Goal: Task Accomplishment & Management: Manage account settings

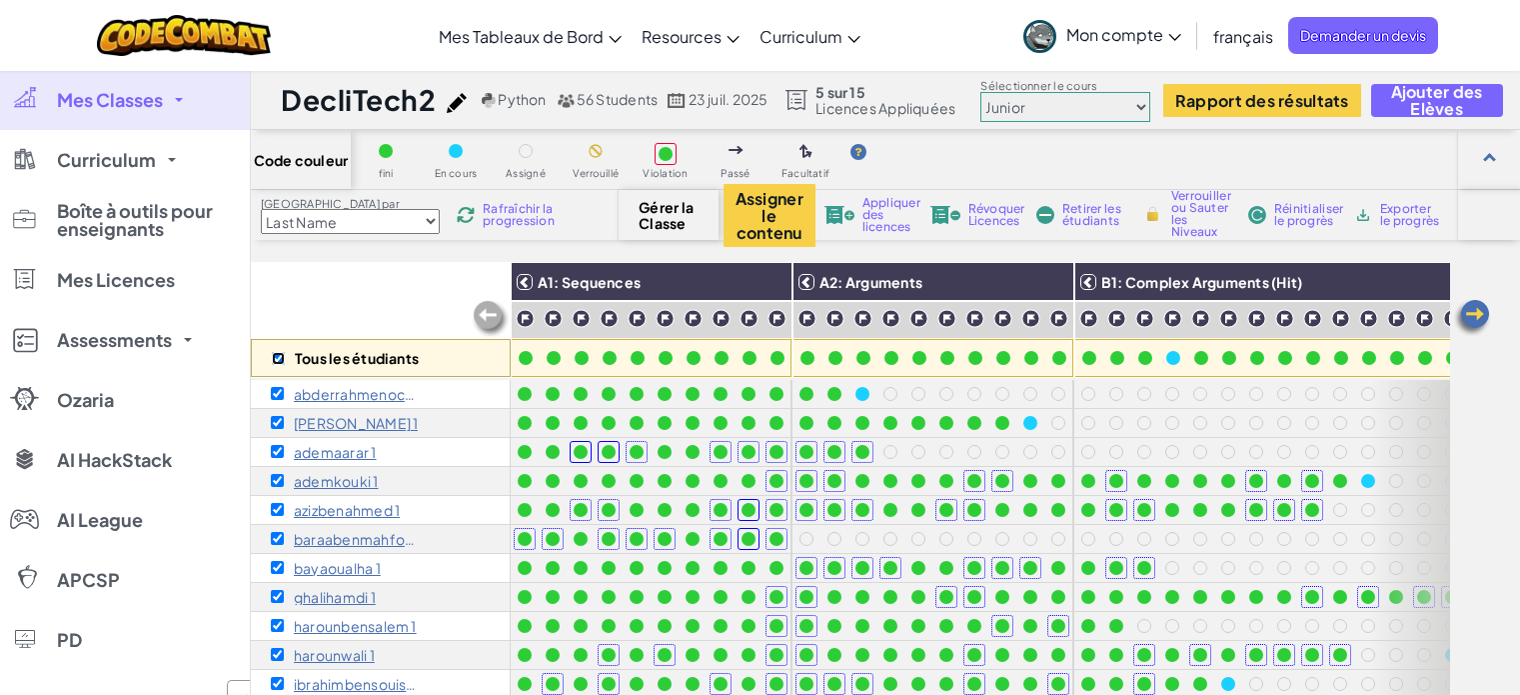
click at [279, 355] on input "checkbox" at bounding box center [278, 358] width 13 height 13
checkbox input "false"
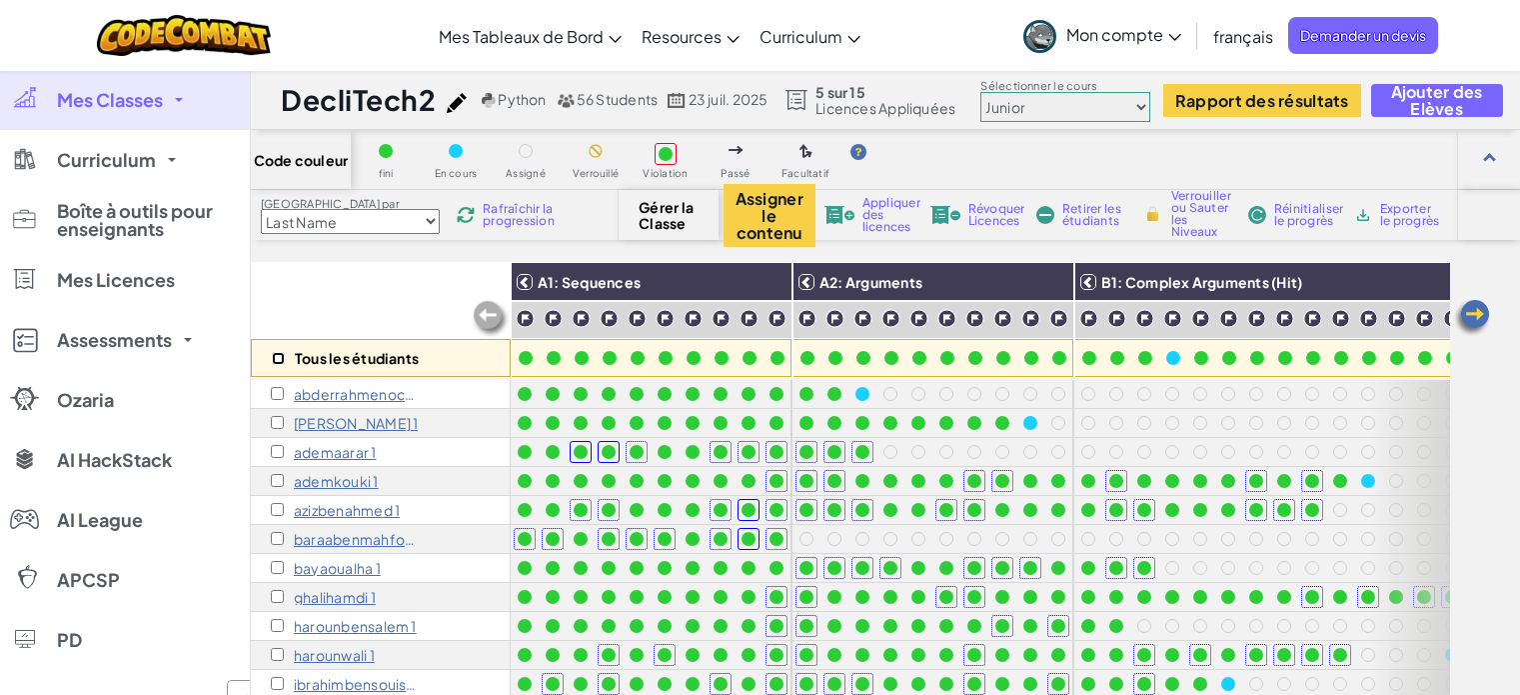
checkbox input "false"
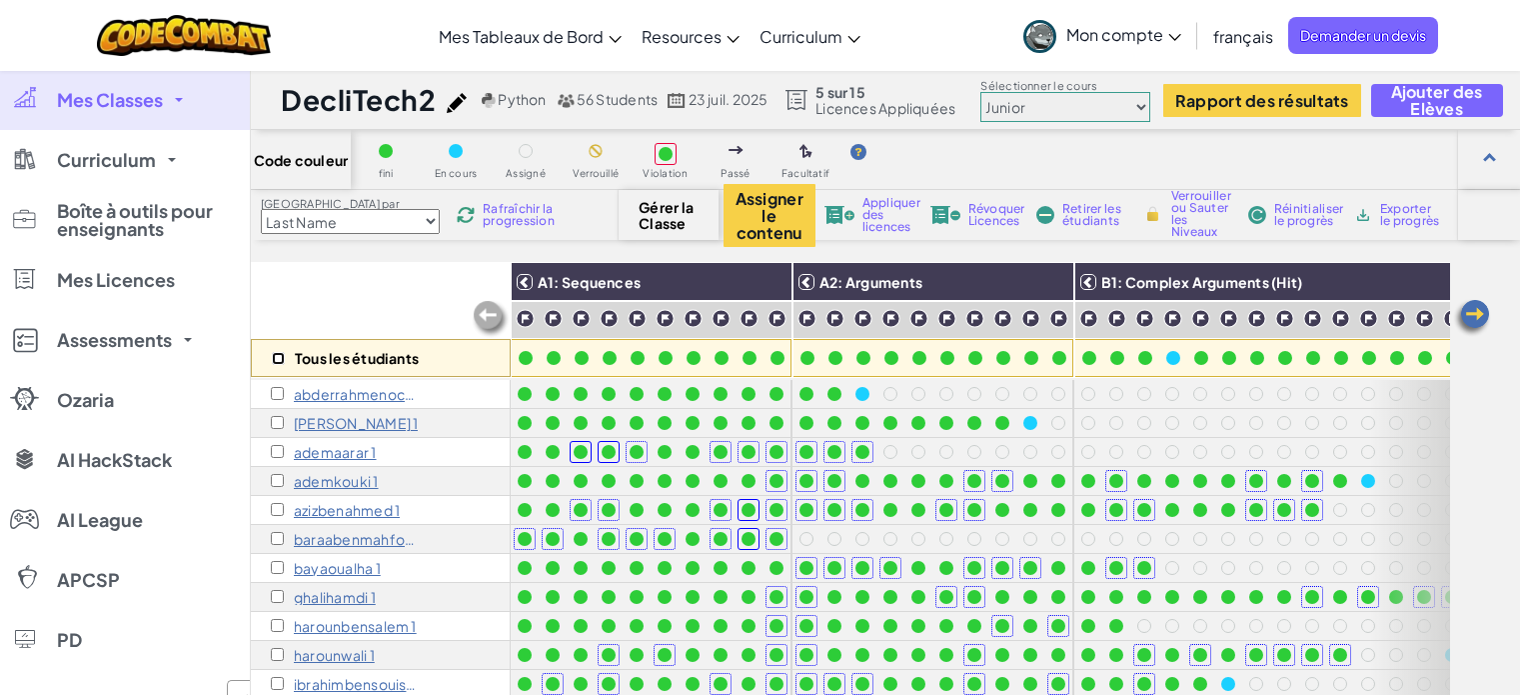
checkbox input "false"
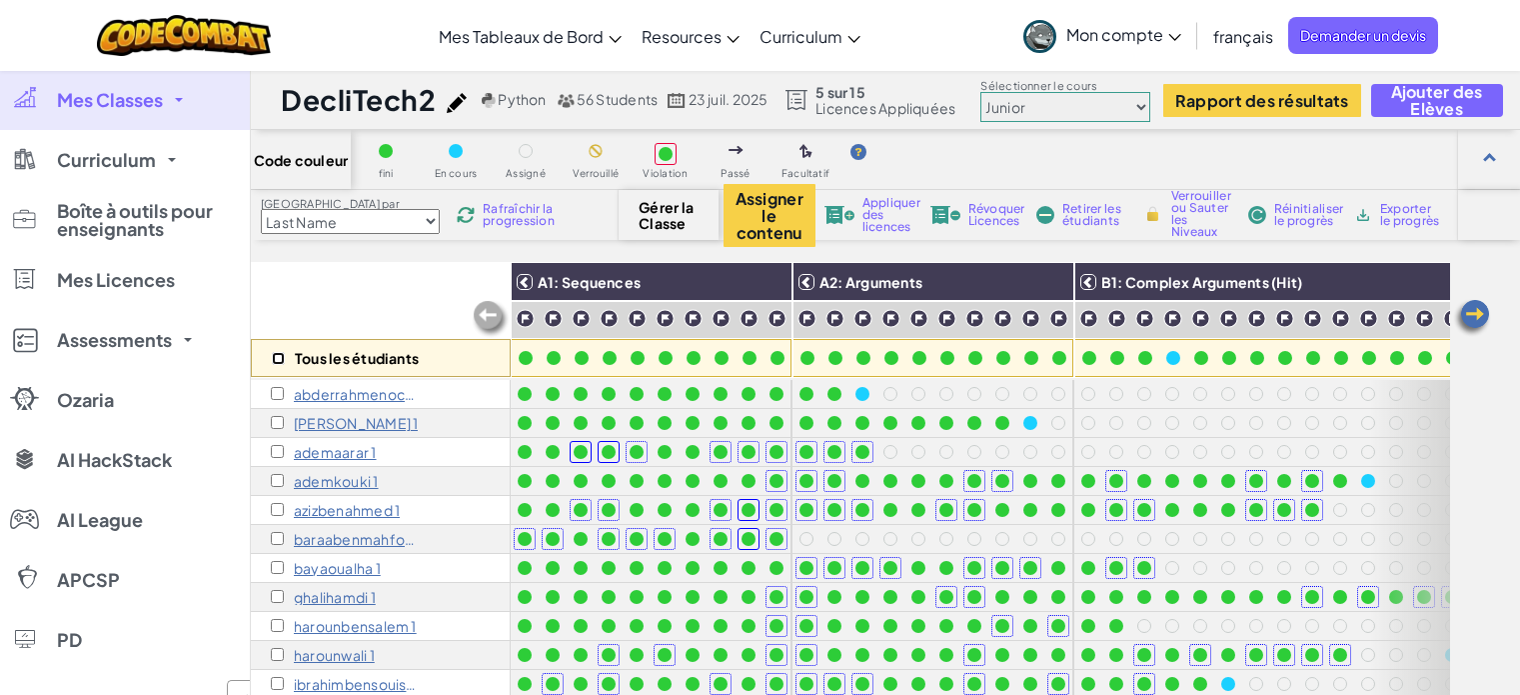
checkbox input "false"
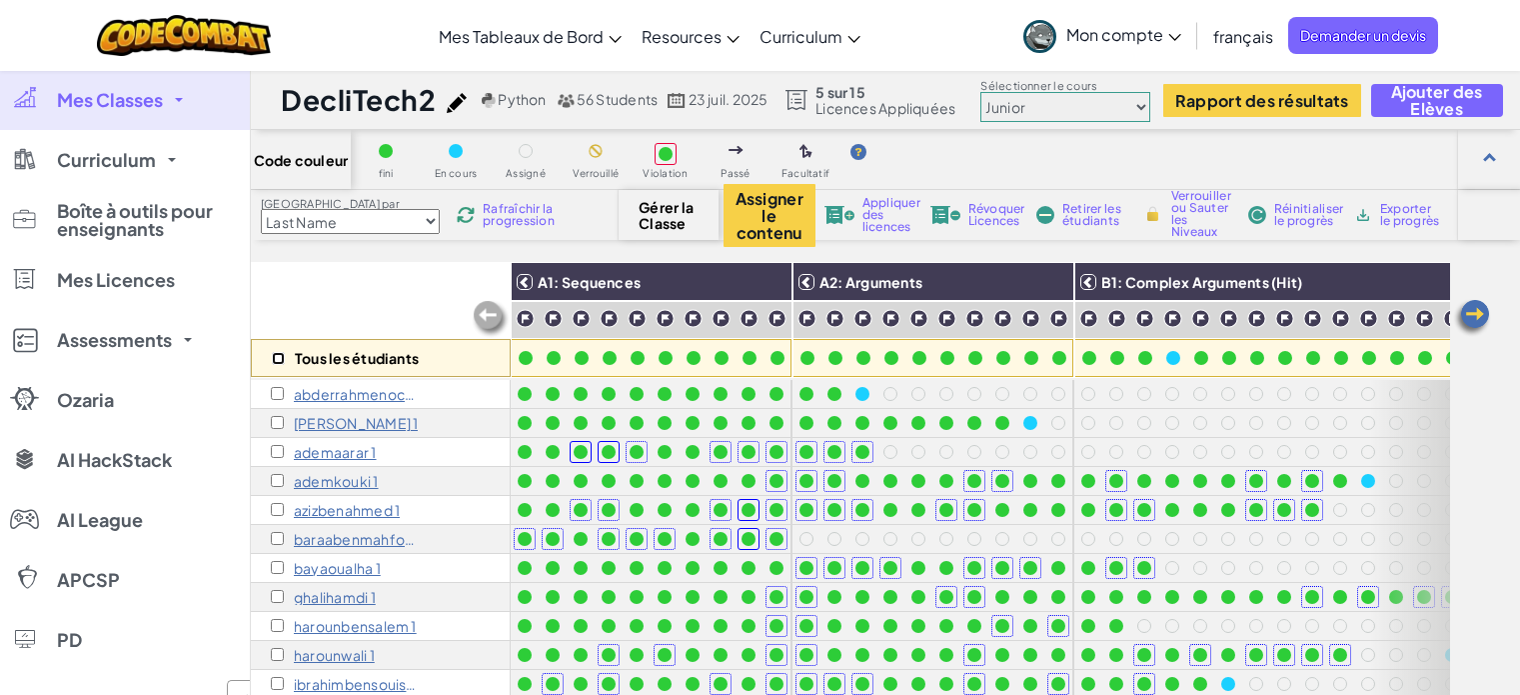
checkbox input "false"
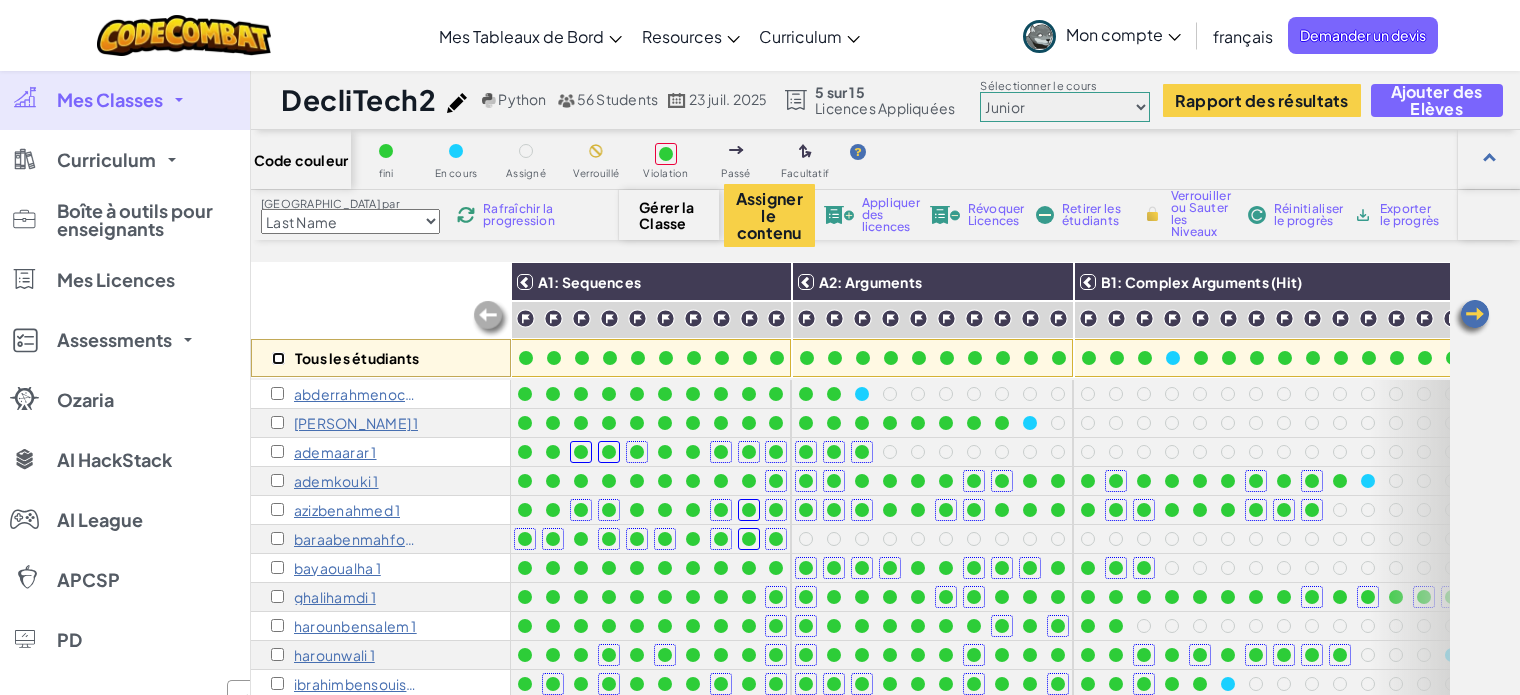
checkbox input "false"
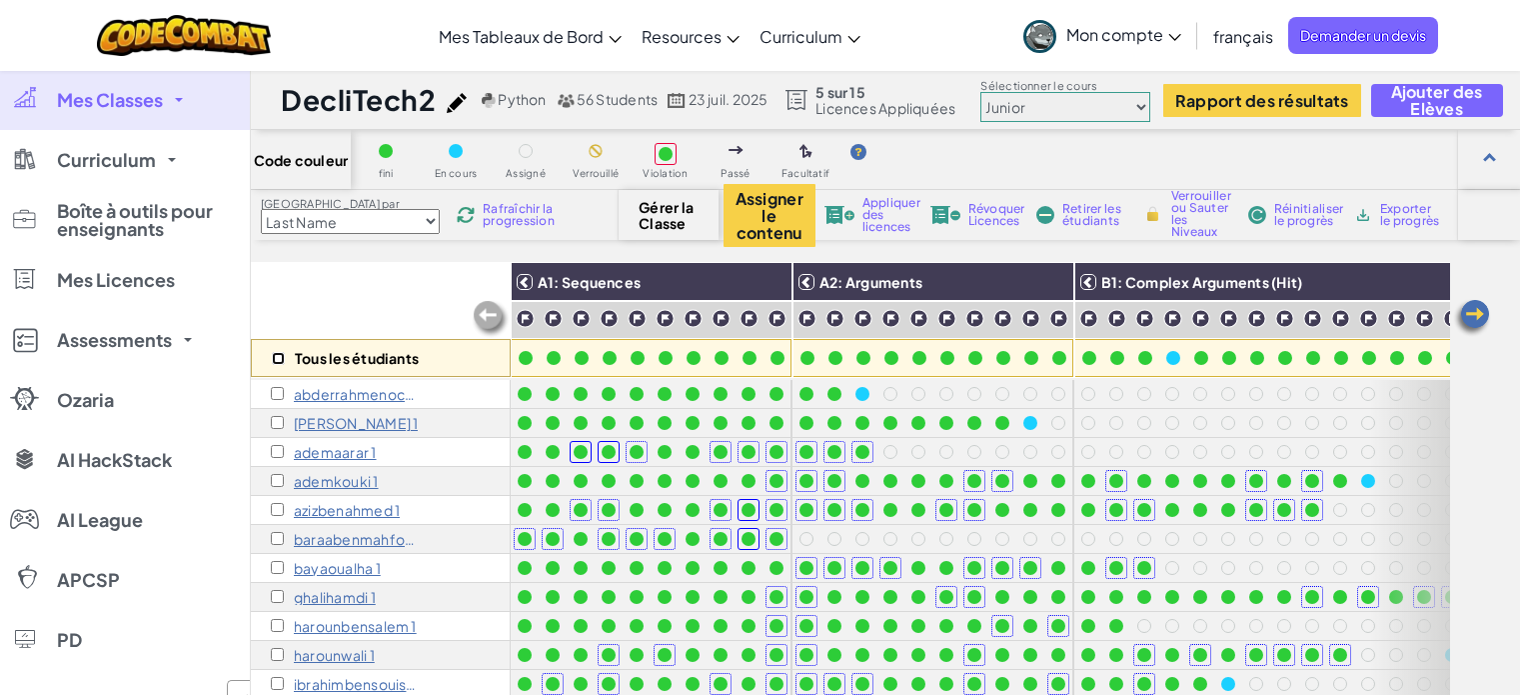
checkbox input "false"
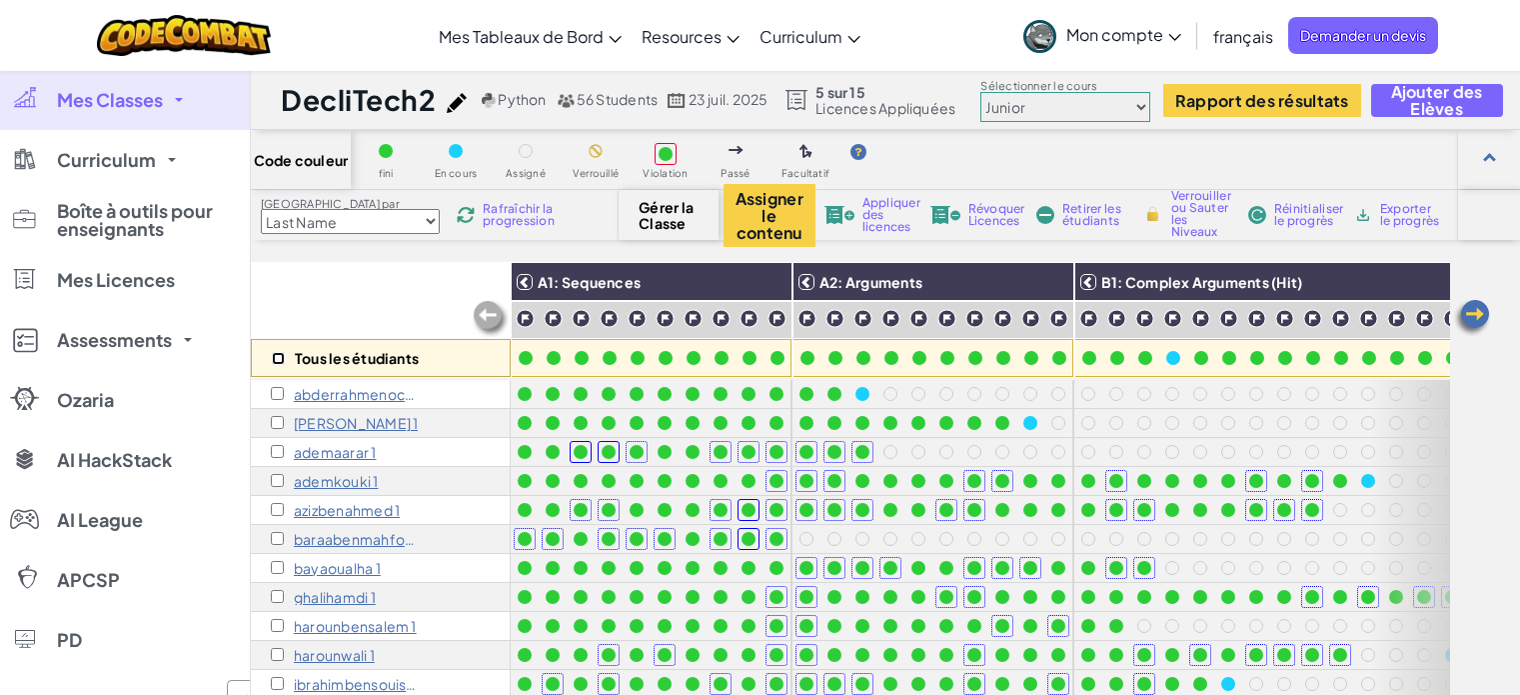
checkbox input "false"
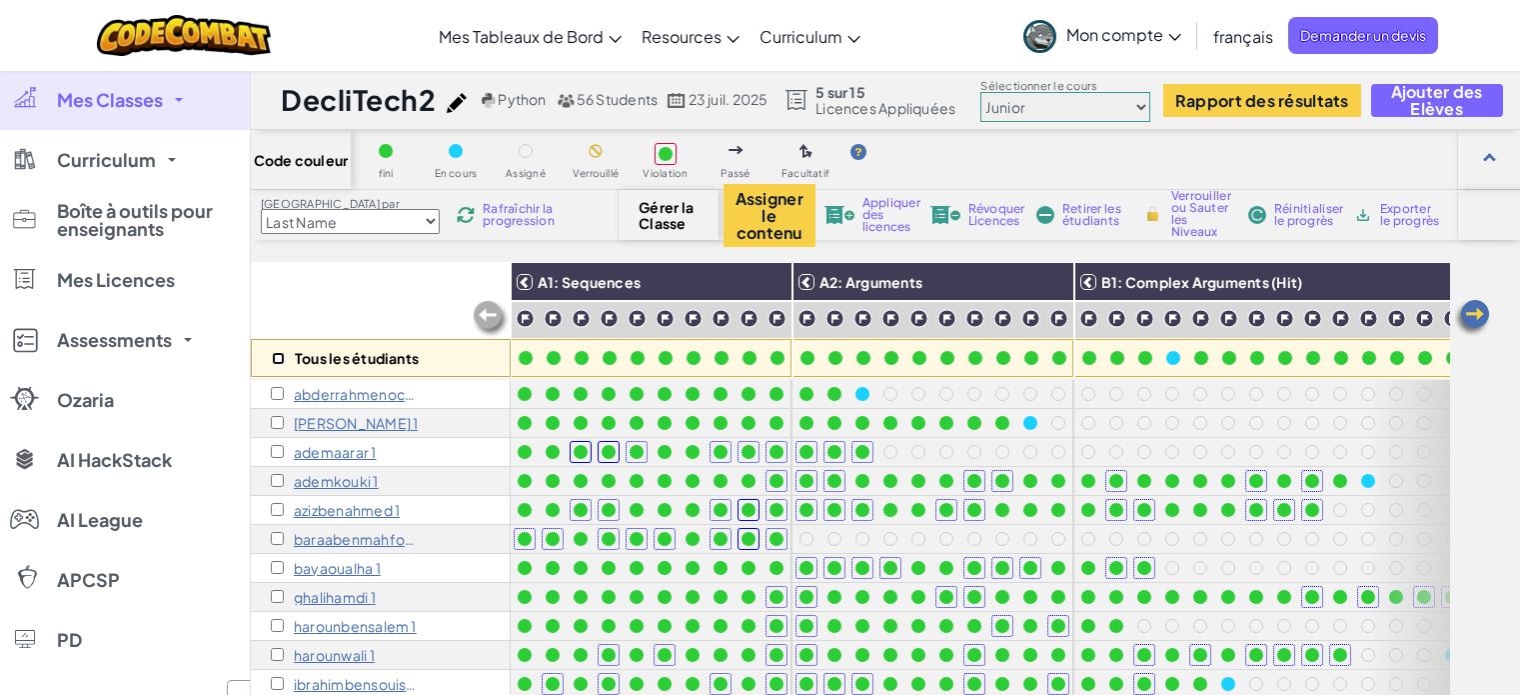
checkbox input "false"
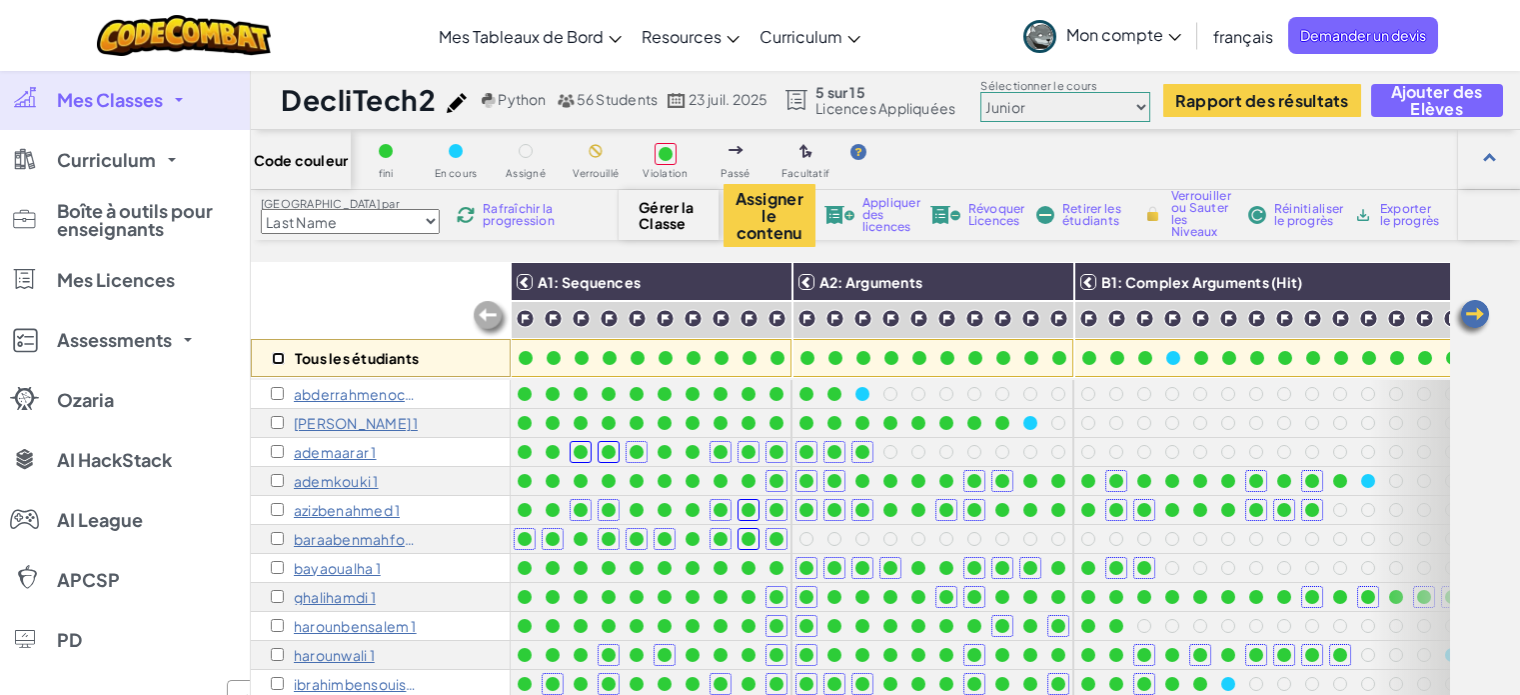
checkbox input "false"
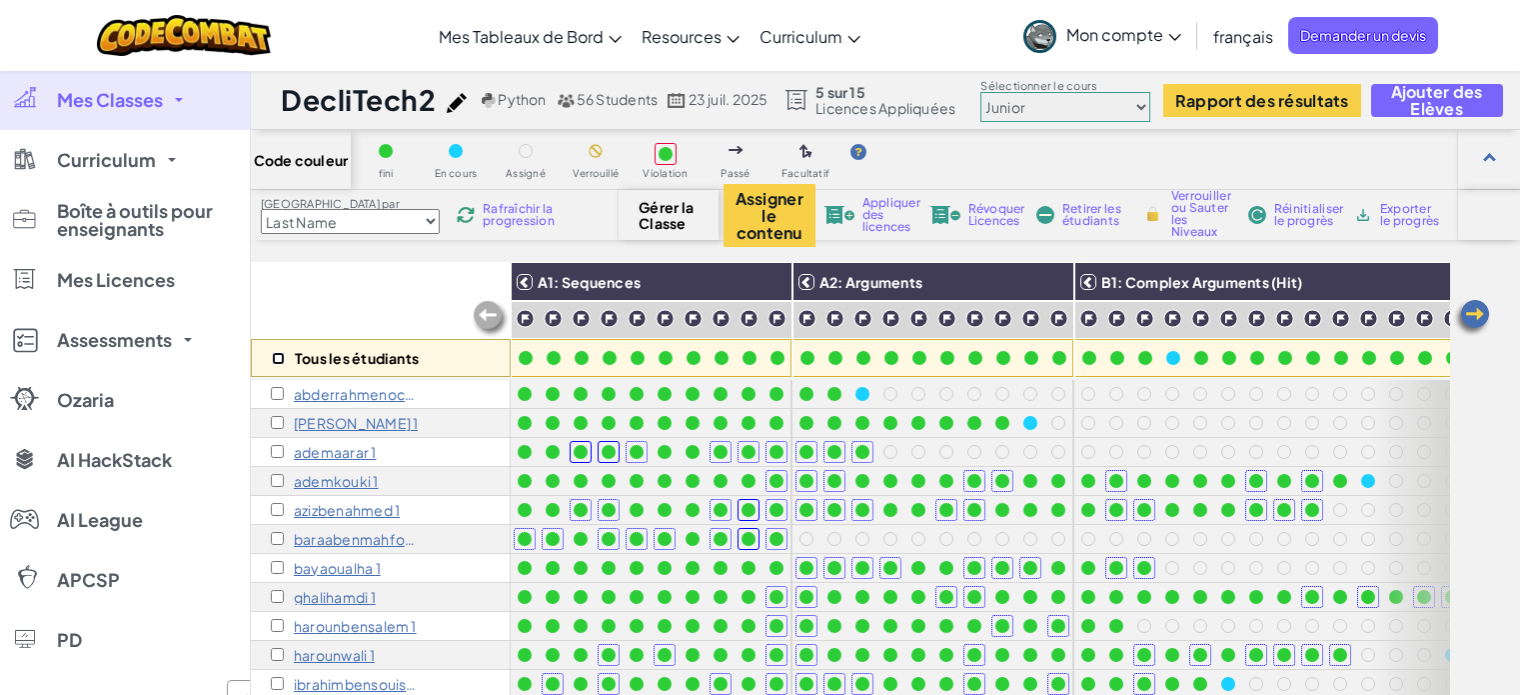
checkbox input "false"
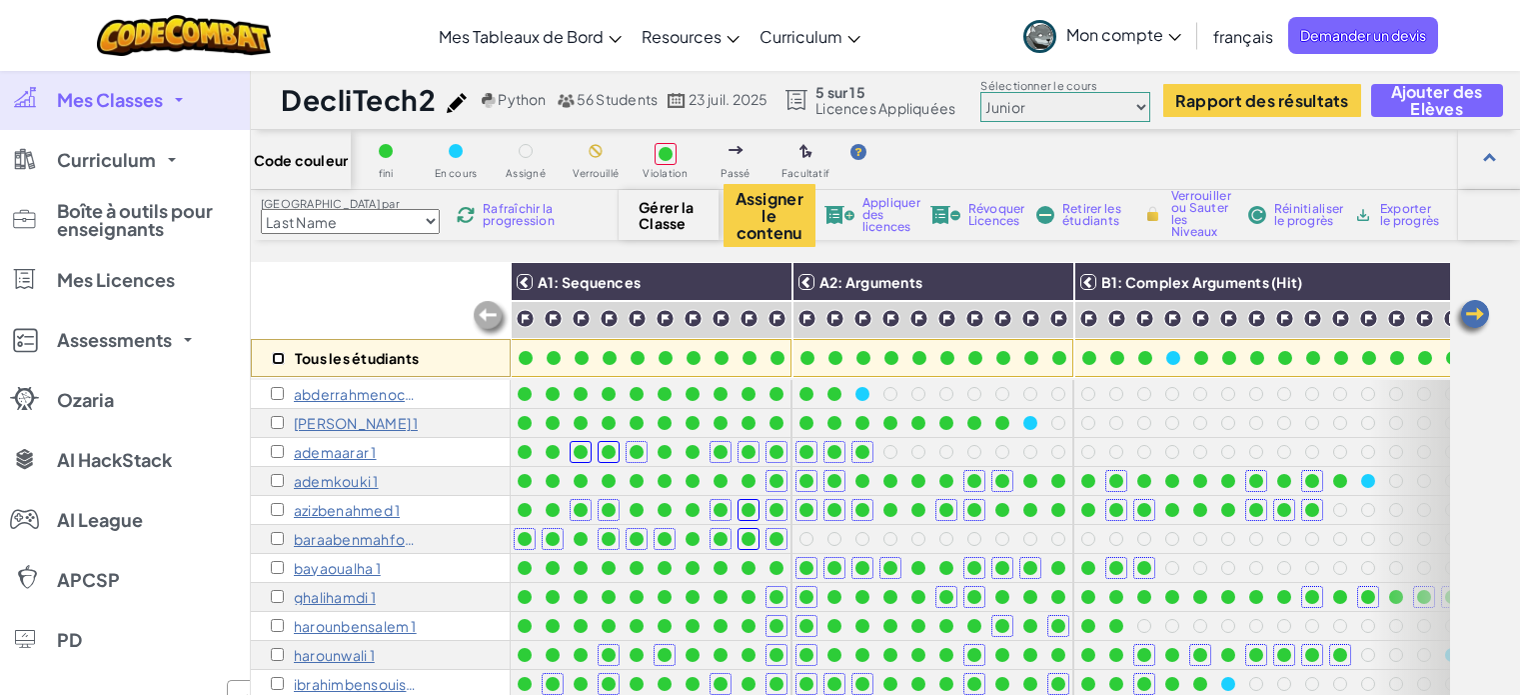
checkbox input "false"
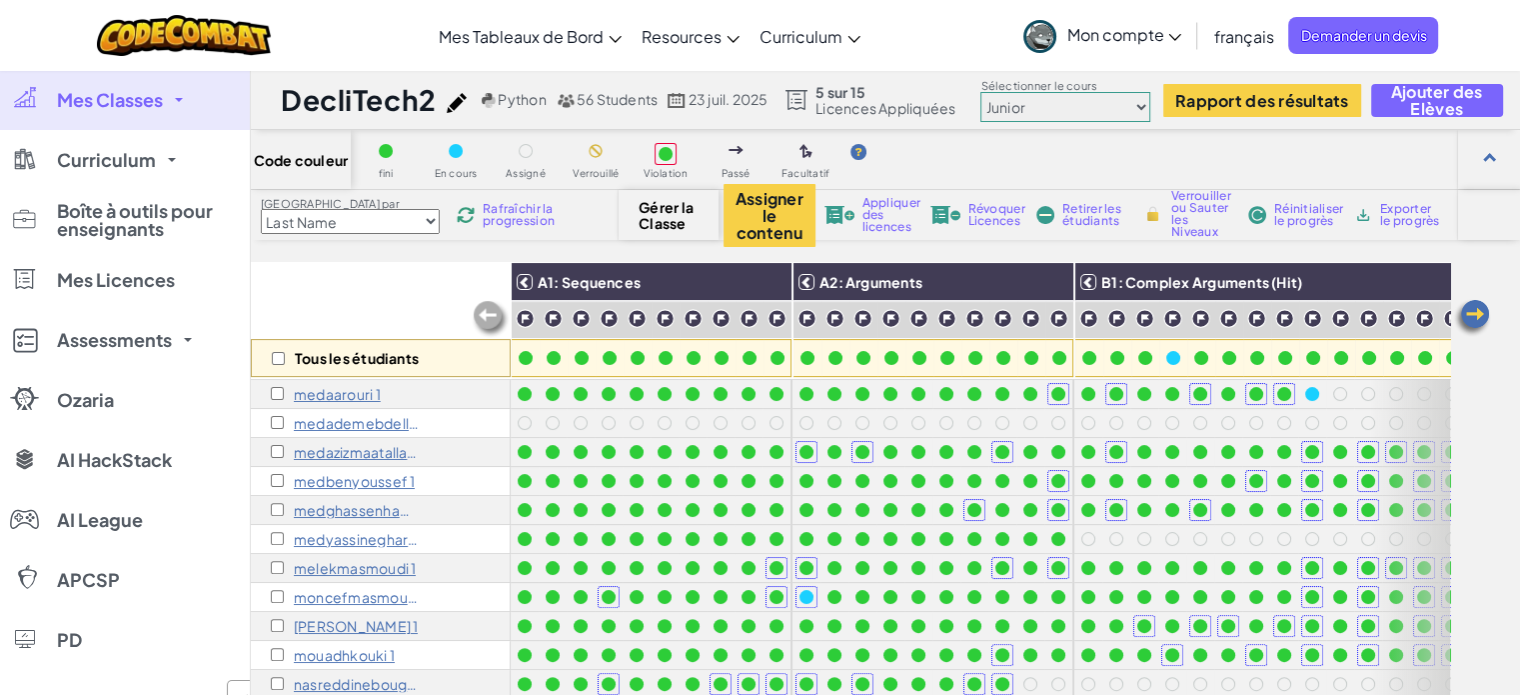
scroll to position [727, 0]
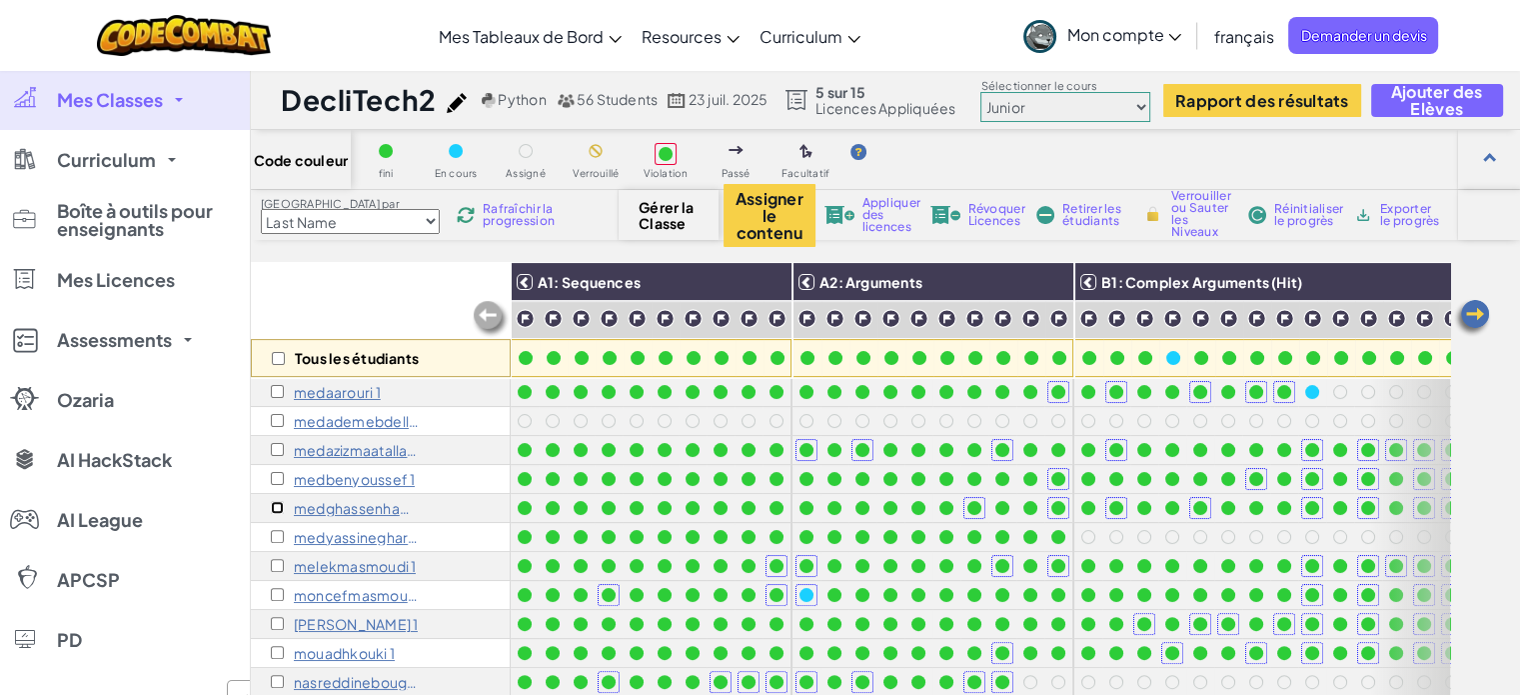
click at [282, 510] on input "checkbox" at bounding box center [277, 507] width 13 height 13
checkbox input "true"
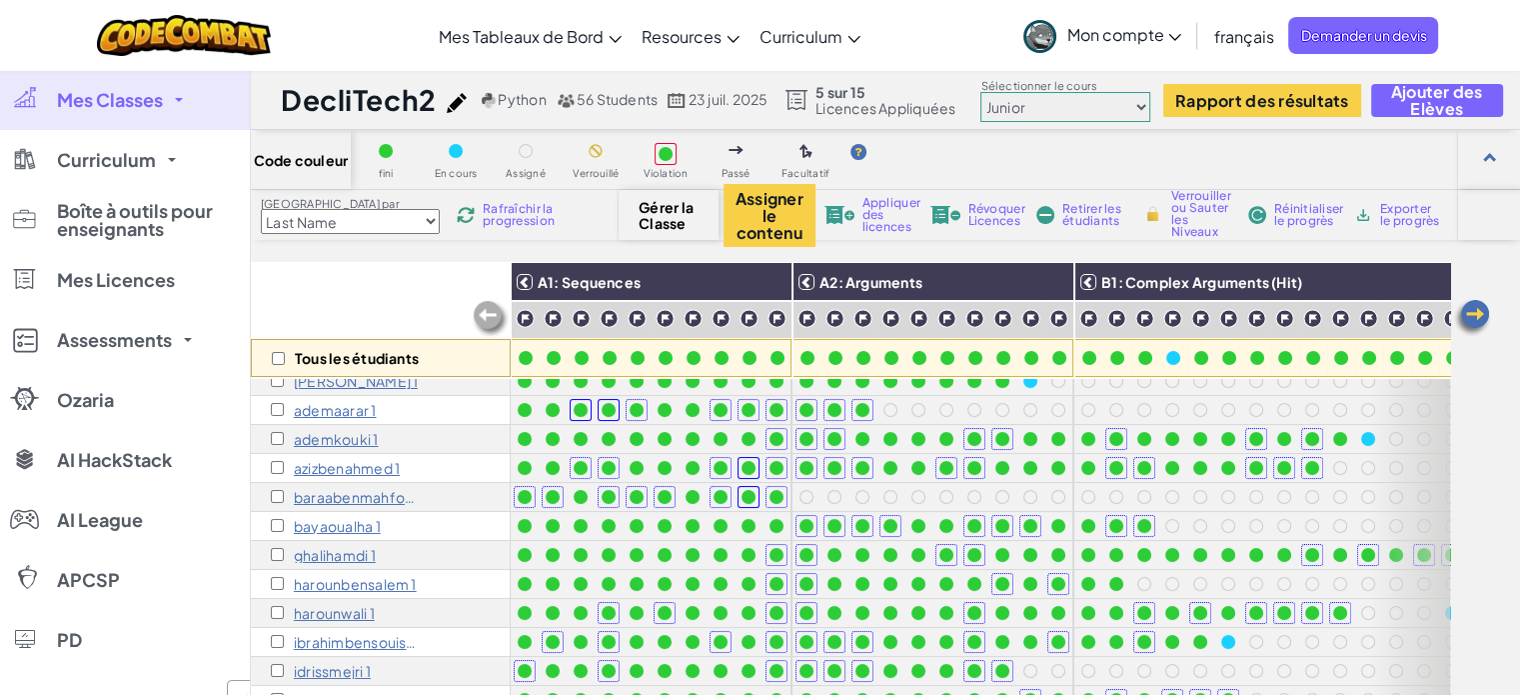
scroll to position [0, 0]
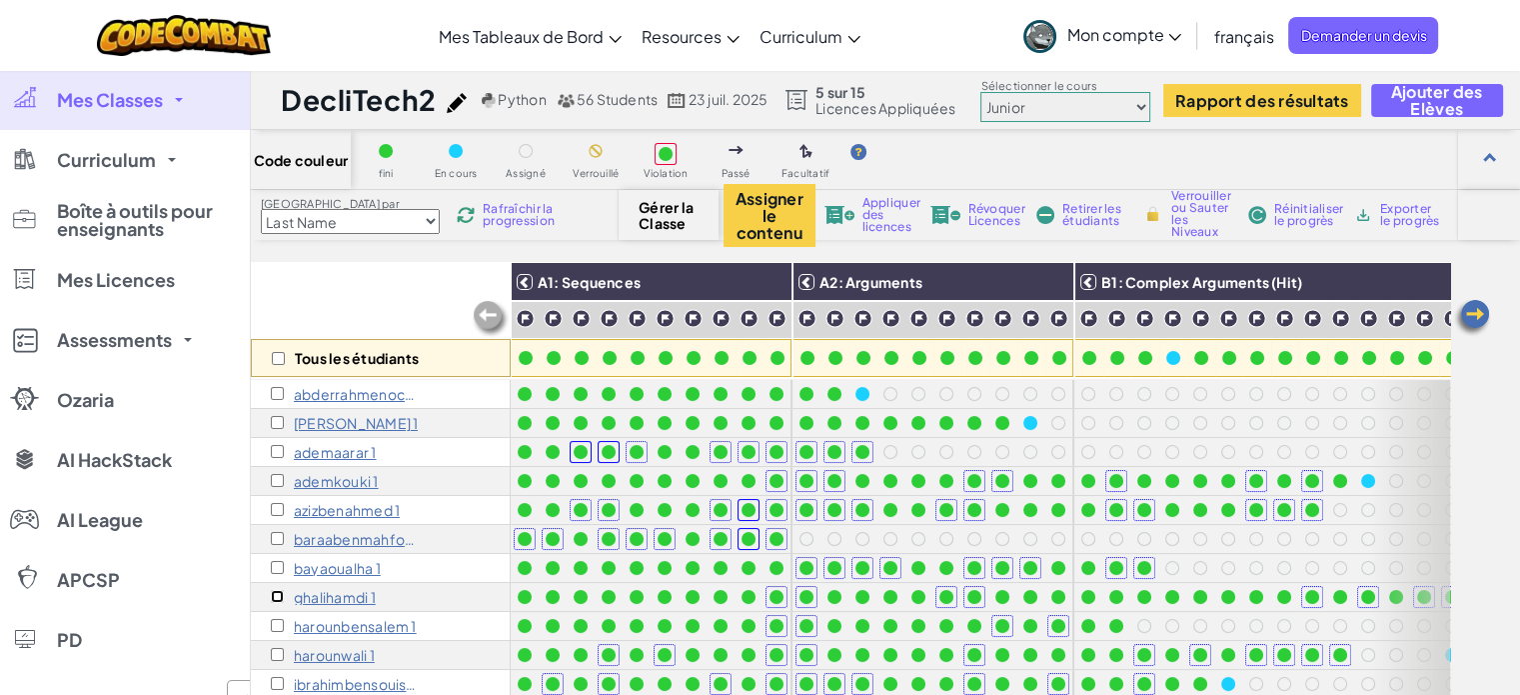
click at [272, 595] on input "checkbox" at bounding box center [277, 596] width 13 height 13
checkbox input "true"
click at [872, 213] on span "Appliquer des licences" at bounding box center [891, 215] width 58 height 36
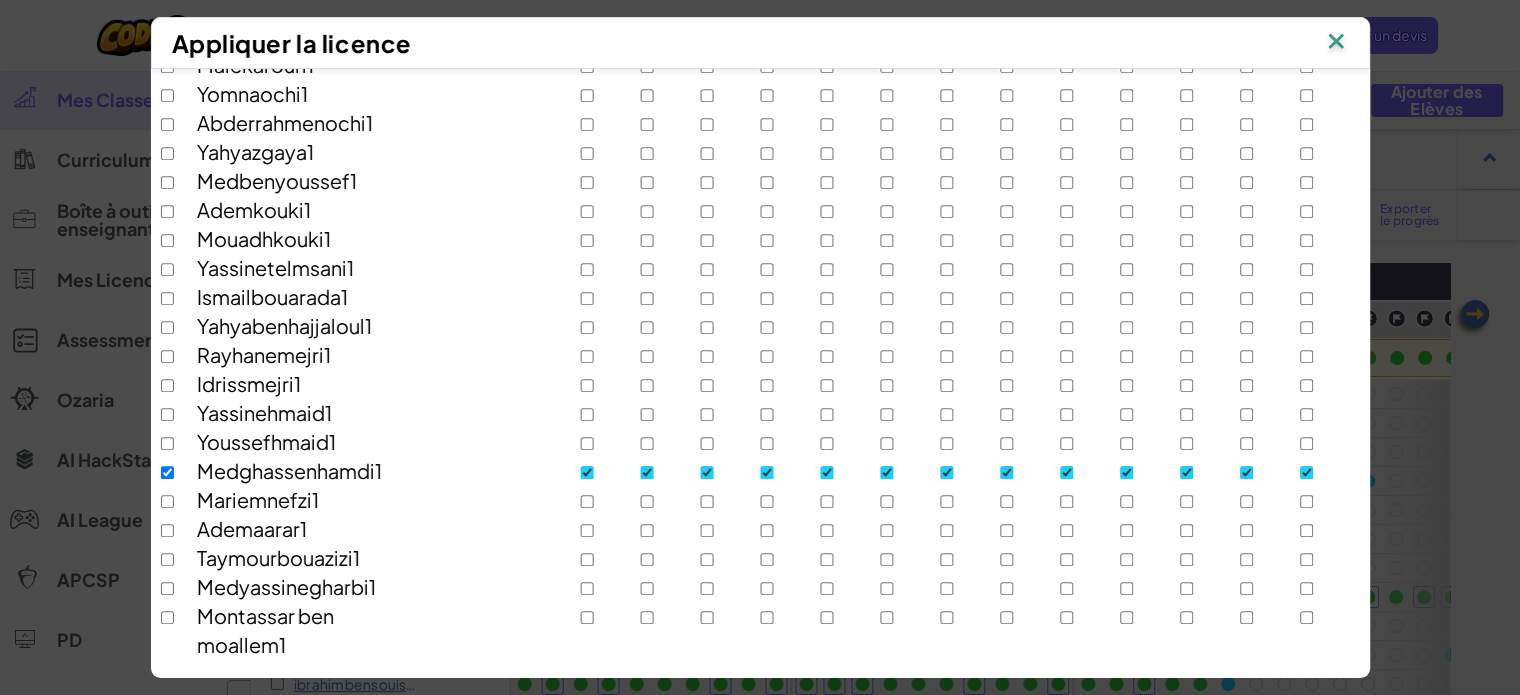
scroll to position [1367, 0]
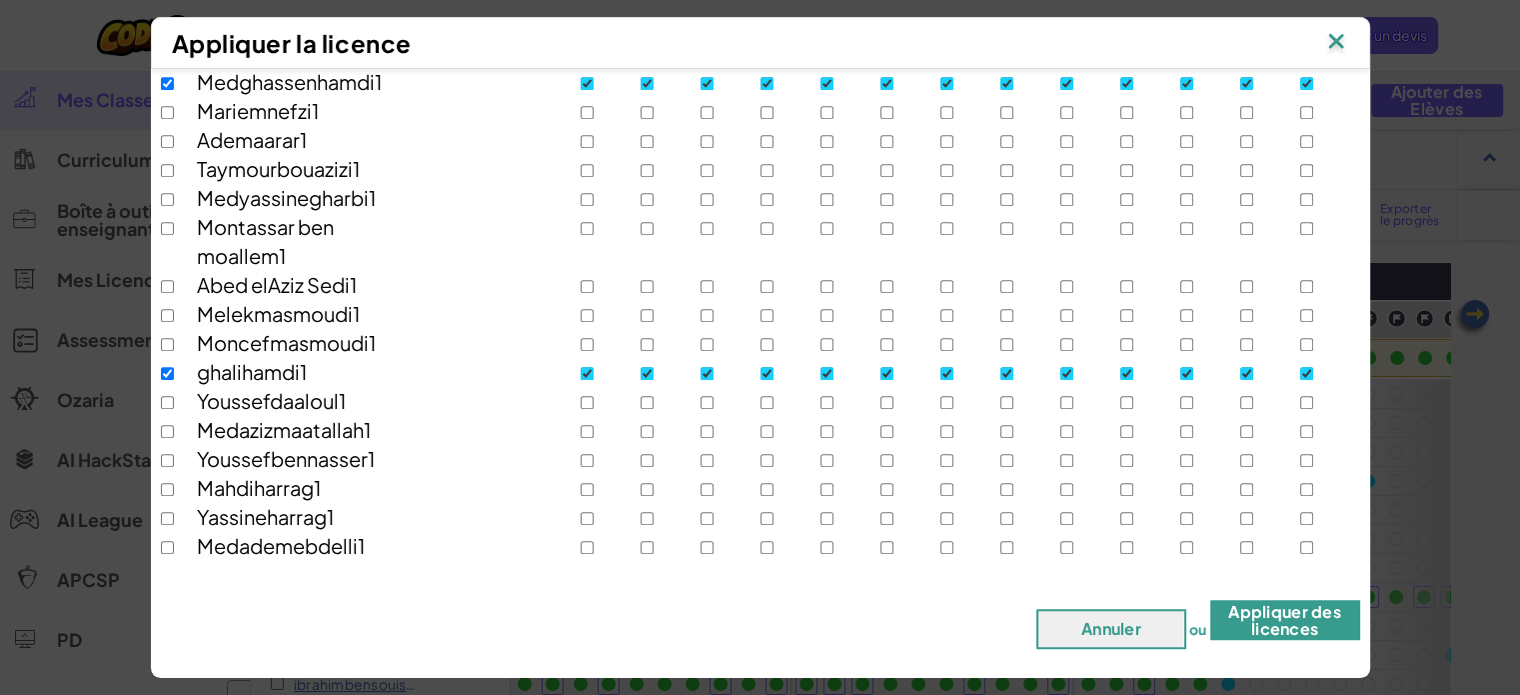
click at [1260, 622] on button "Appliquer des licences" at bounding box center [1285, 620] width 150 height 40
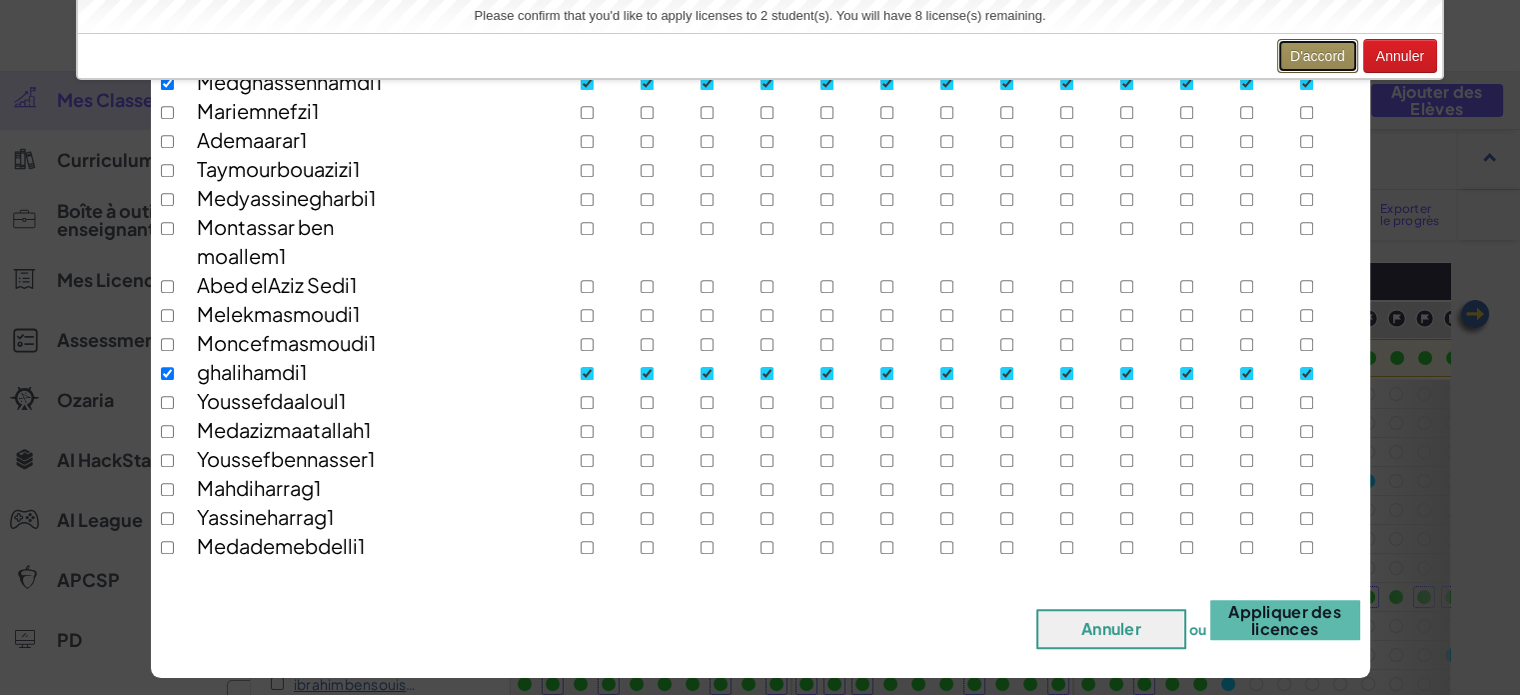
click at [1327, 58] on button "D'accord" at bounding box center [1317, 56] width 81 height 34
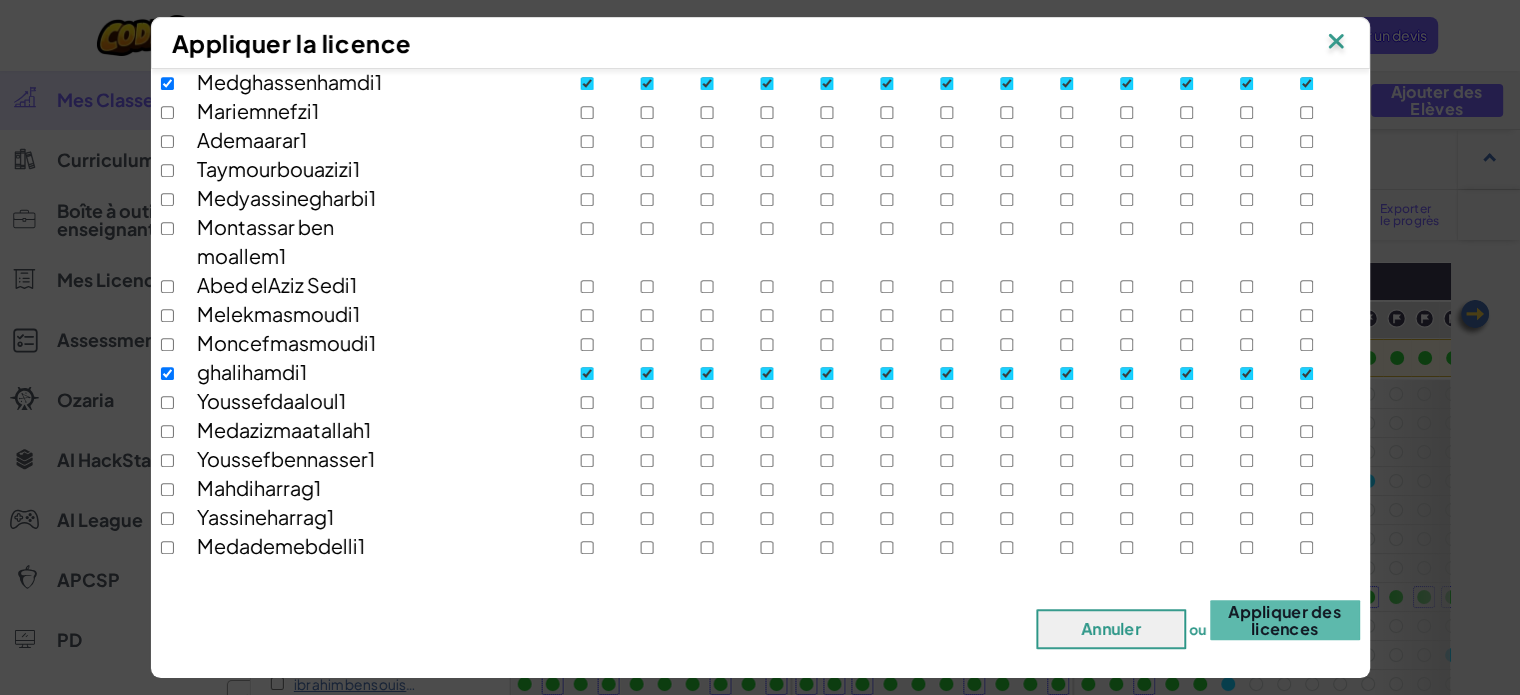
click at [1346, 41] on img at bounding box center [1336, 43] width 26 height 30
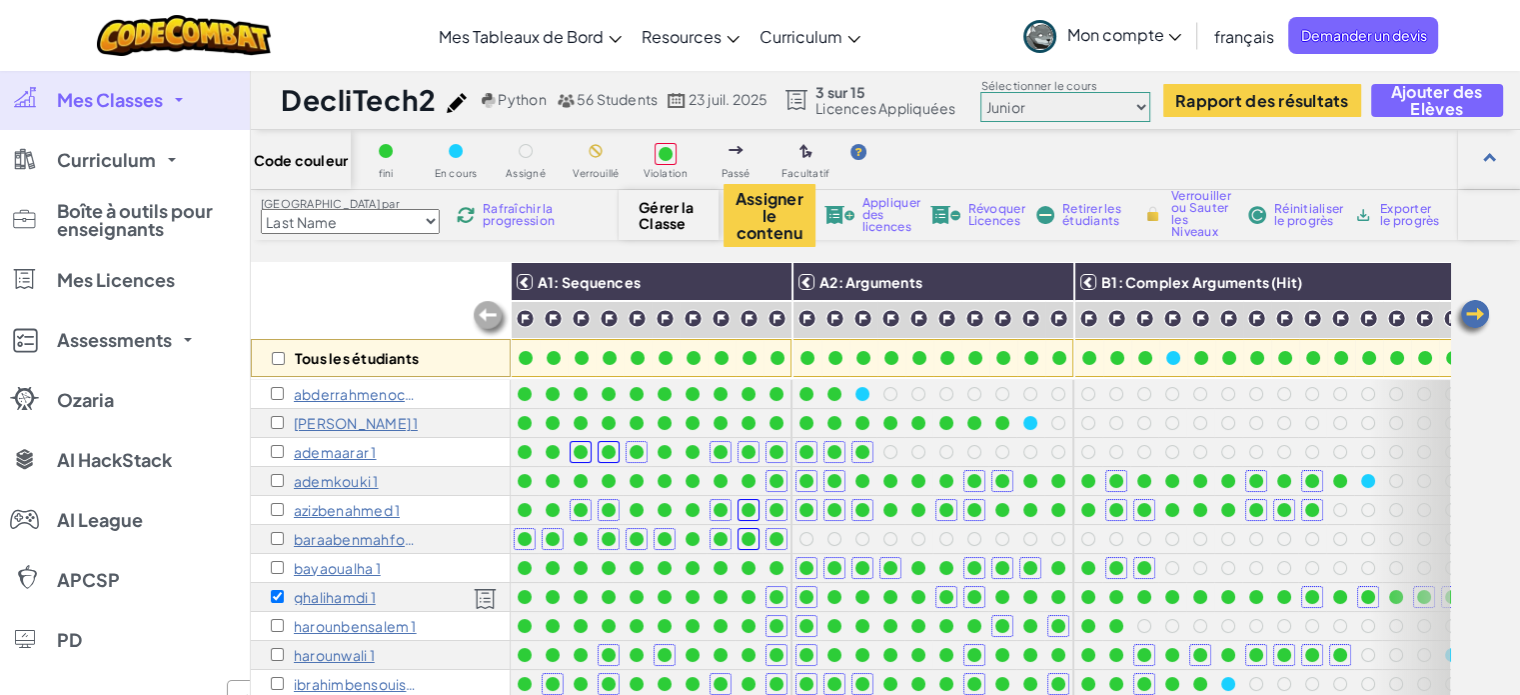
scroll to position [1159, 0]
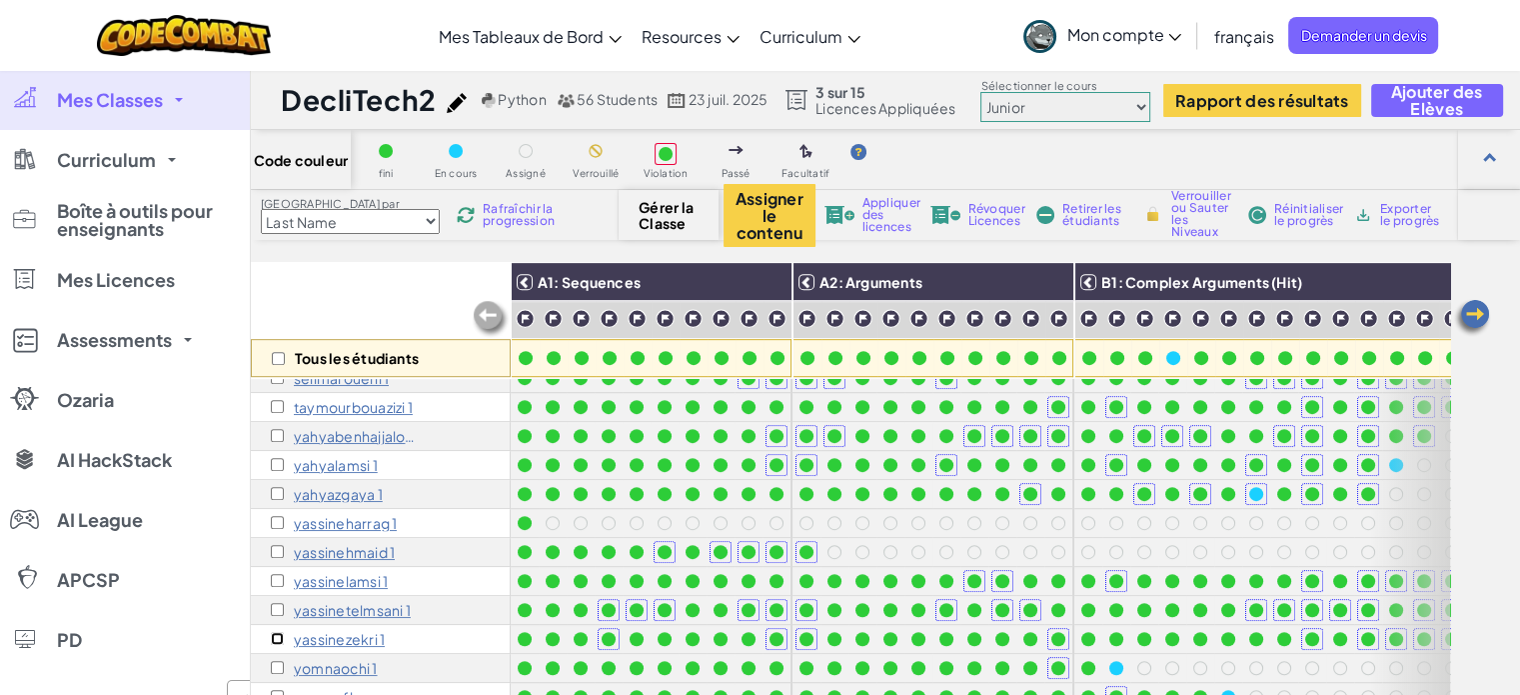
click at [280, 632] on input "checkbox" at bounding box center [277, 638] width 13 height 13
checkbox input "true"
click at [867, 220] on span "Appliquer des licences" at bounding box center [891, 215] width 58 height 36
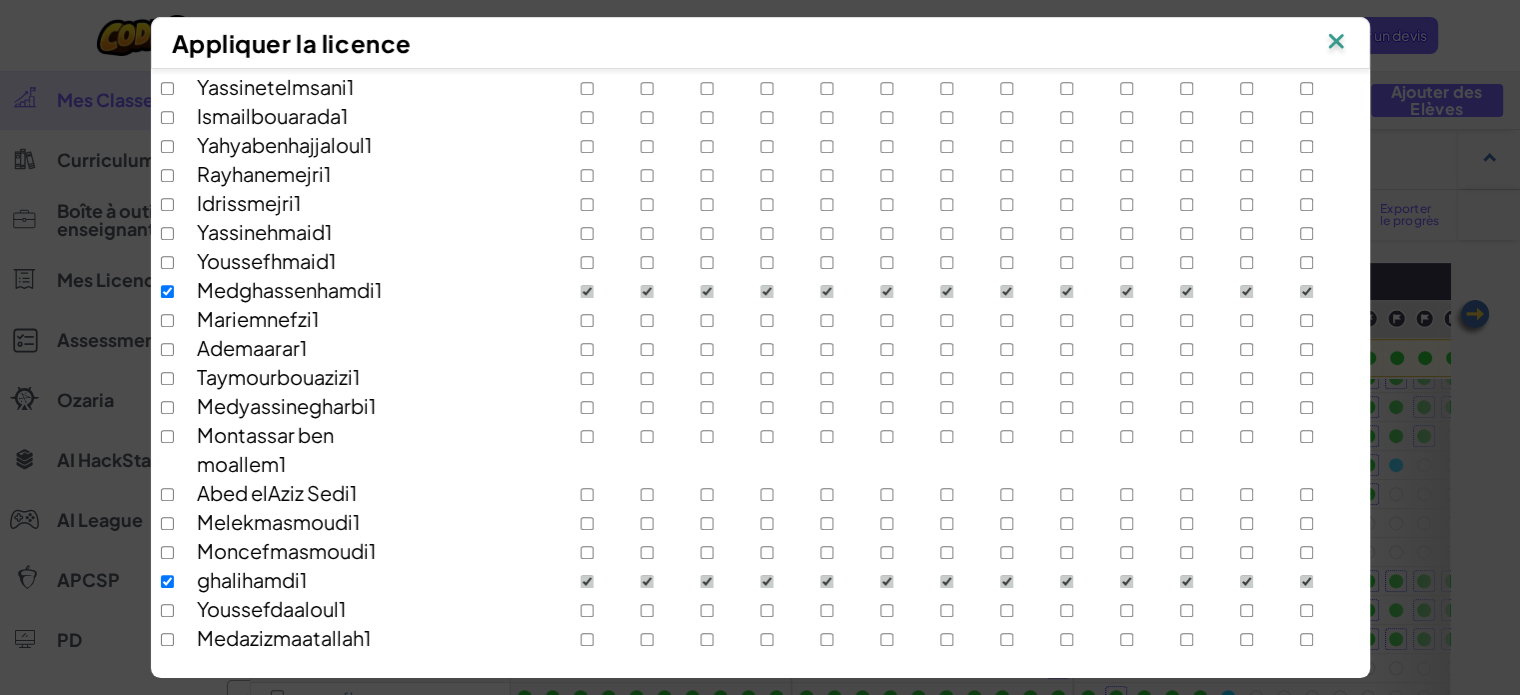
scroll to position [1367, 0]
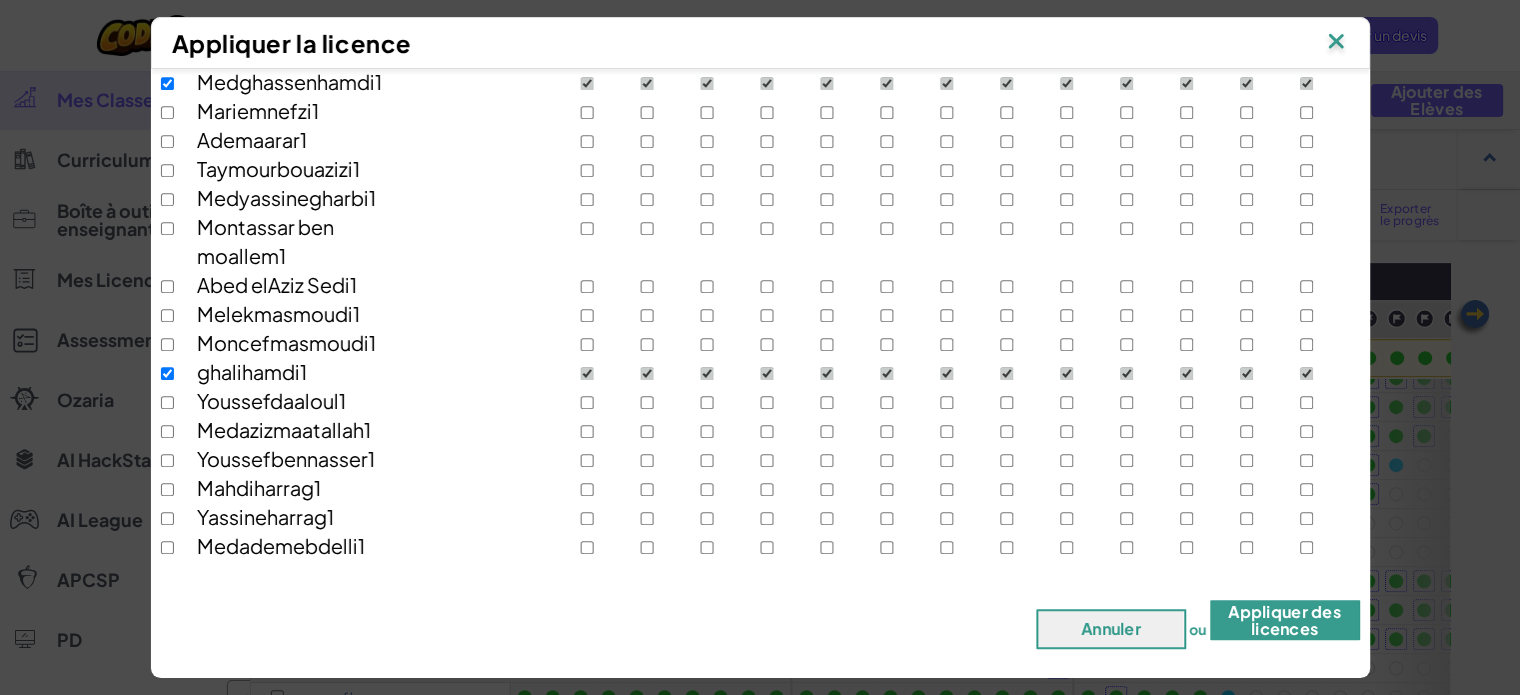
click at [1263, 629] on button "Appliquer des licences" at bounding box center [1285, 620] width 150 height 40
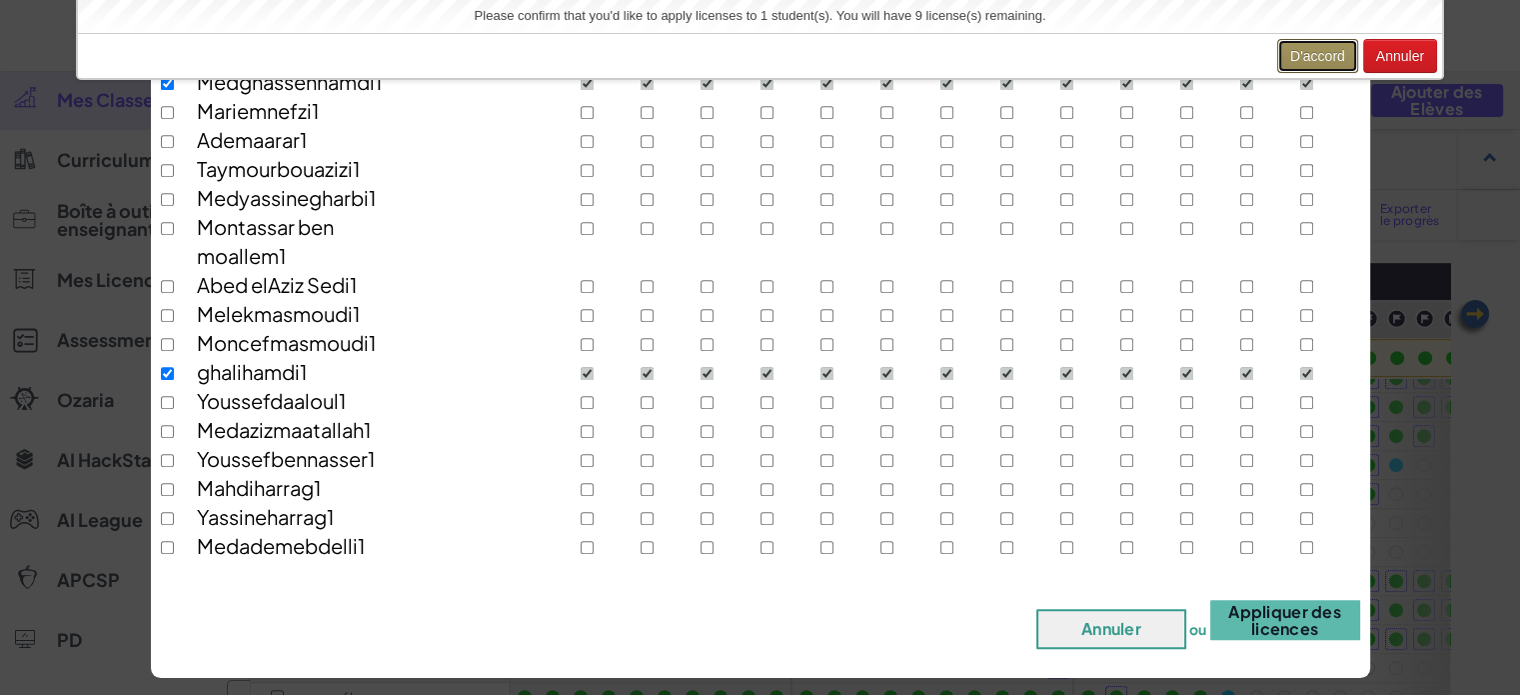
click at [1358, 65] on button "D'accord" at bounding box center [1317, 56] width 81 height 34
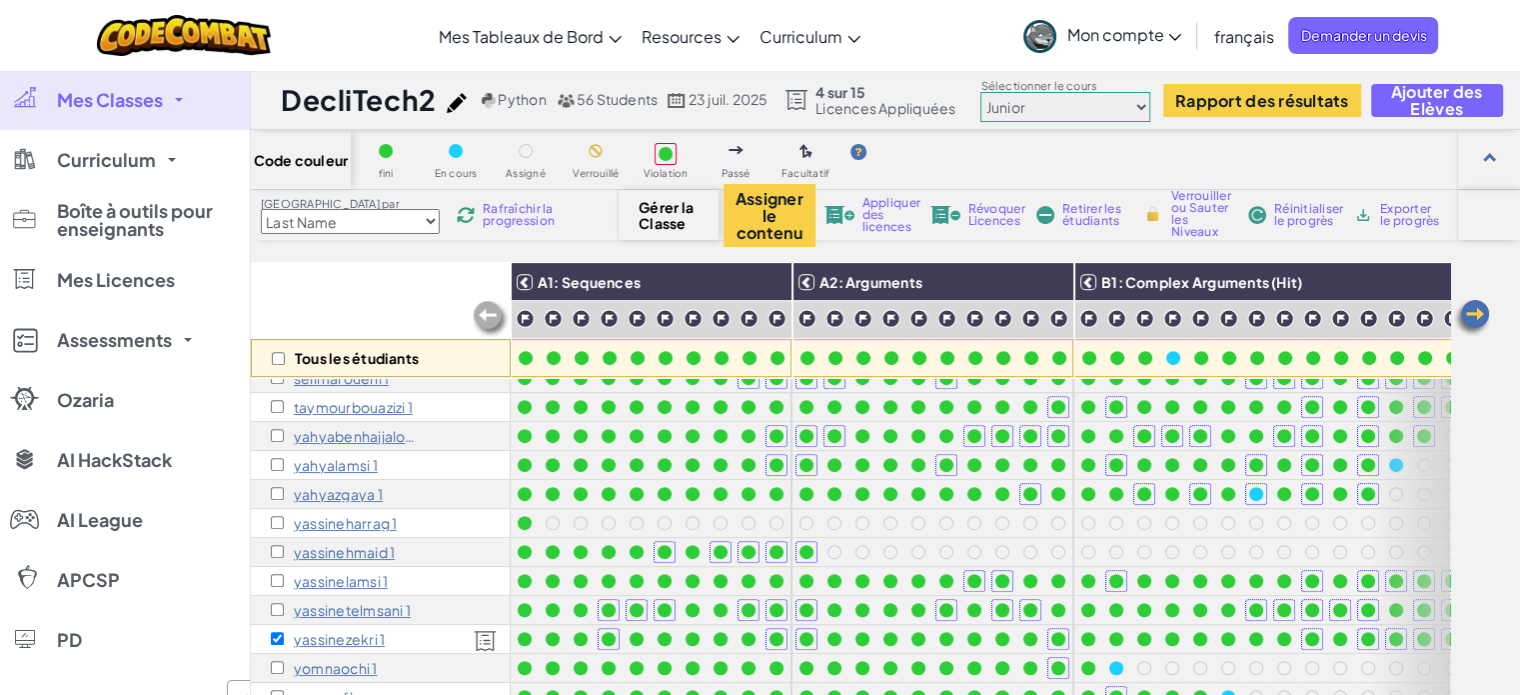
scroll to position [492, 0]
